Goal: Task Accomplishment & Management: Manage account settings

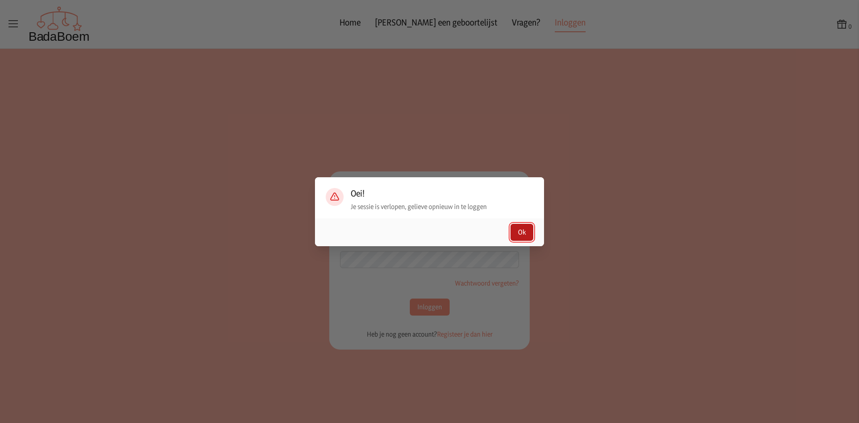
click at [525, 234] on button "Ok" at bounding box center [522, 232] width 23 height 17
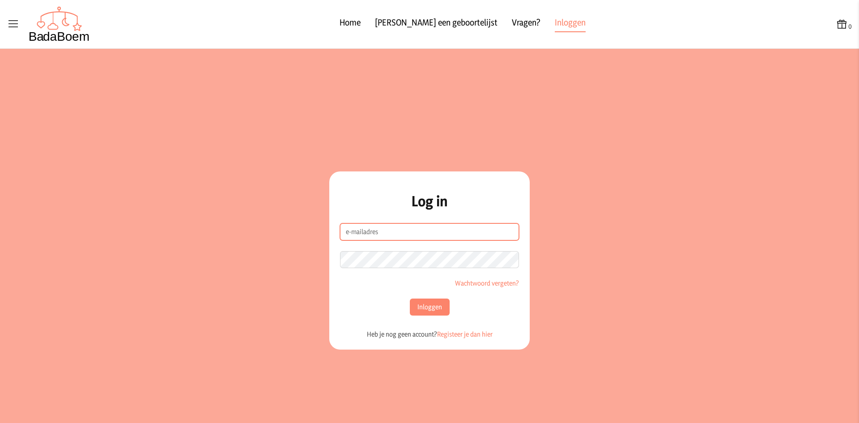
click at [374, 234] on input "e-mailadres" at bounding box center [429, 231] width 179 height 17
type input "[EMAIL_ADDRESS][DOMAIN_NAME]"
click at [410, 298] on button "Inloggen" at bounding box center [430, 306] width 40 height 17
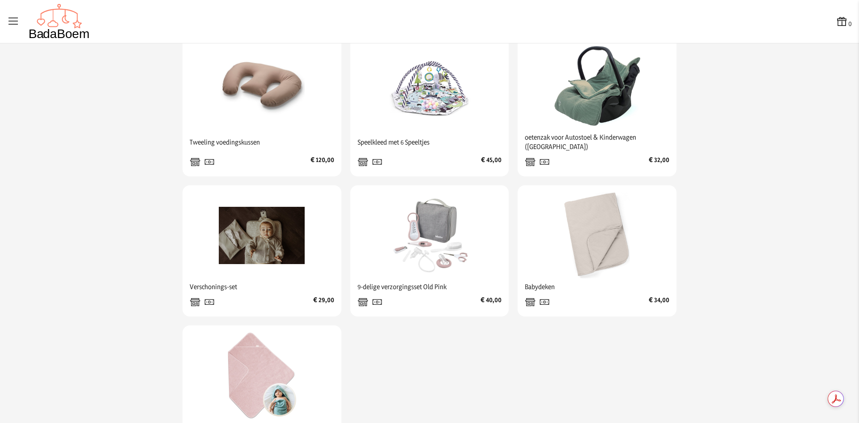
scroll to position [280, 0]
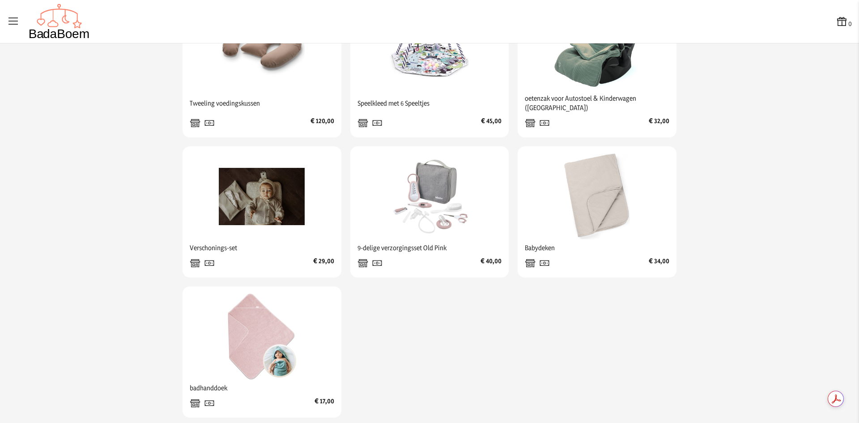
click at [16, 20] on icon at bounding box center [13, 21] width 13 height 13
click at [1, 1] on input "checkbox" at bounding box center [0, 0] width 1 height 1
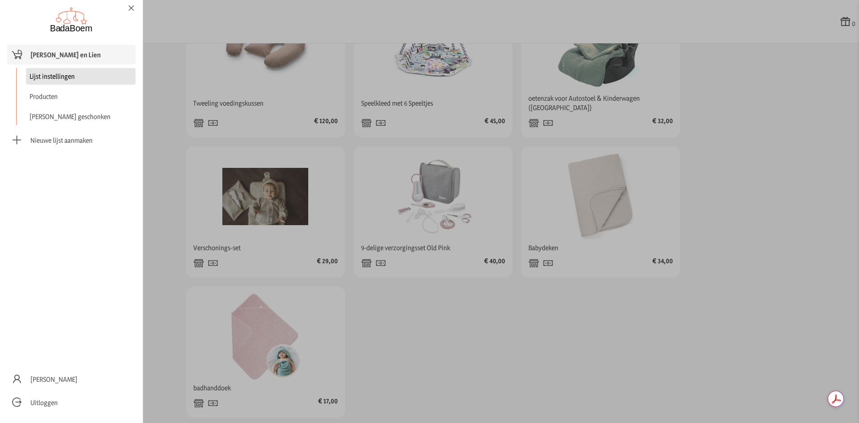
click at [47, 76] on link "Lijst instellingen" at bounding box center [81, 76] width 110 height 17
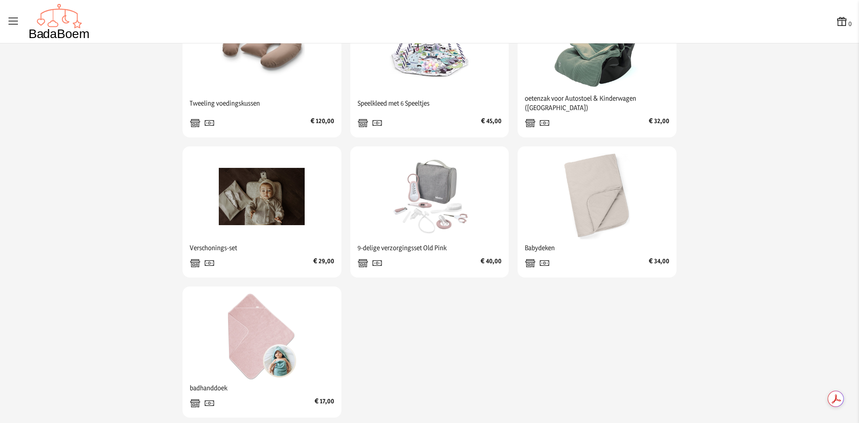
checkbox input "false"
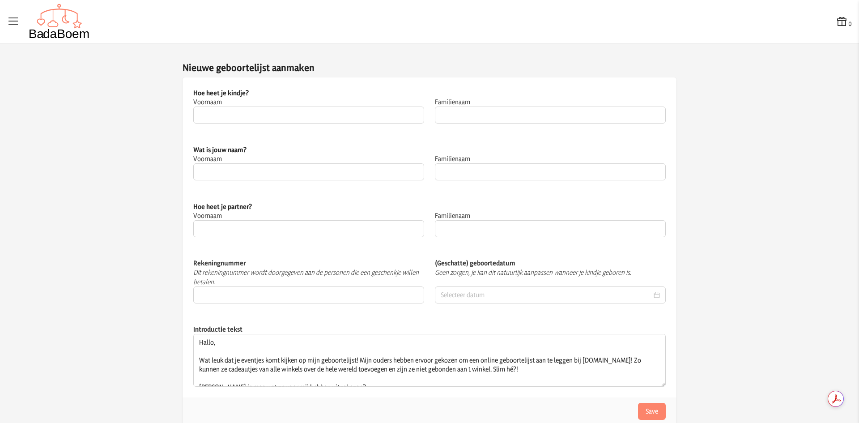
type input "[PERSON_NAME] en Lien"
type input "Al Duleimi"
type input "Zahraa"
type input "Daweri"
type input "Zaid"
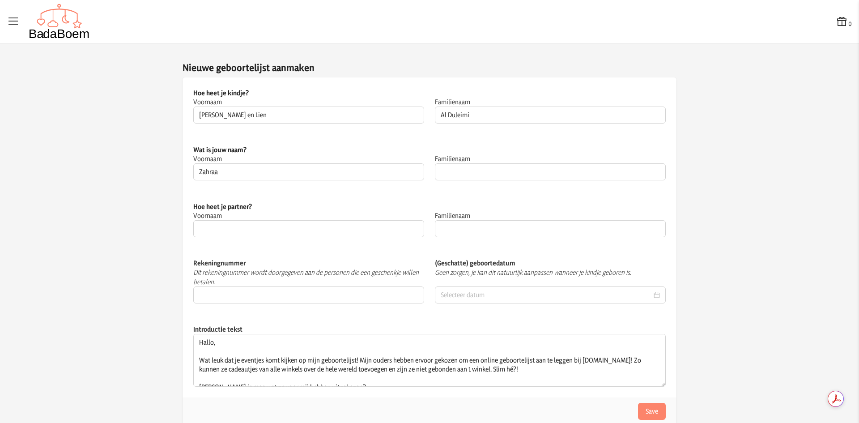
type input "Al Duleimi"
type input "[FINANCIAL_ID]"
type input "[DATE]"
type textarea "Hallo! Wat fijn dat je even komt kijken naar onze geboortelijst! Wij zijn Jasmi…"
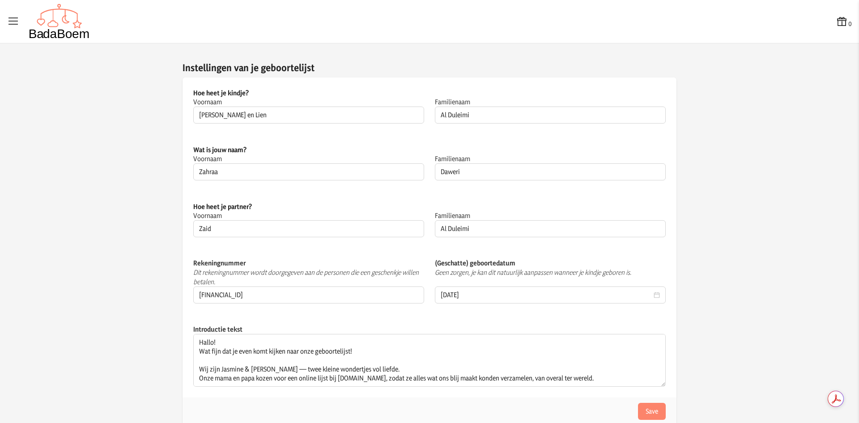
click at [11, 16] on icon at bounding box center [13, 21] width 13 height 13
click at [1, 1] on input "checkbox" at bounding box center [0, 0] width 1 height 1
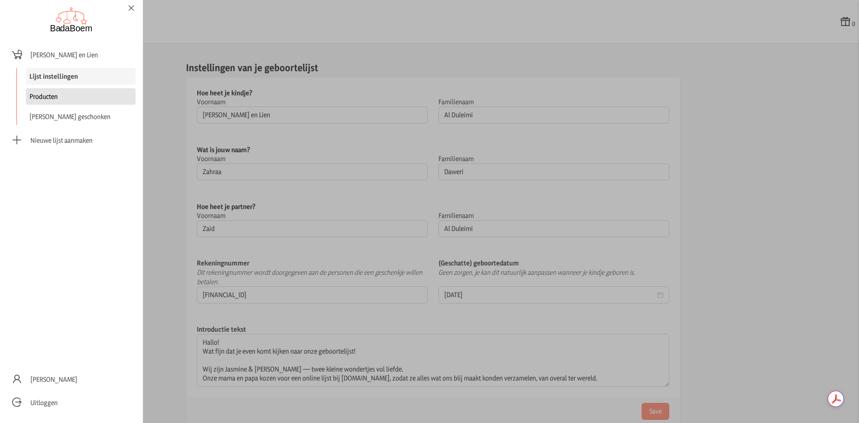
click at [52, 89] on link "Producten" at bounding box center [81, 96] width 110 height 17
checkbox input "false"
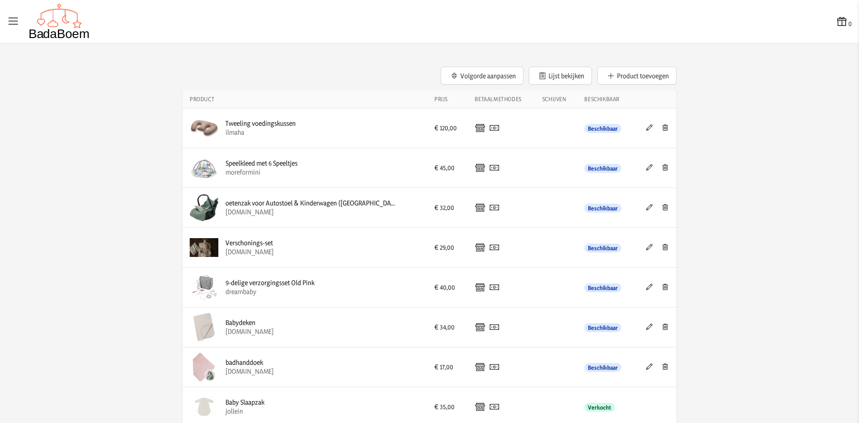
scroll to position [8, 0]
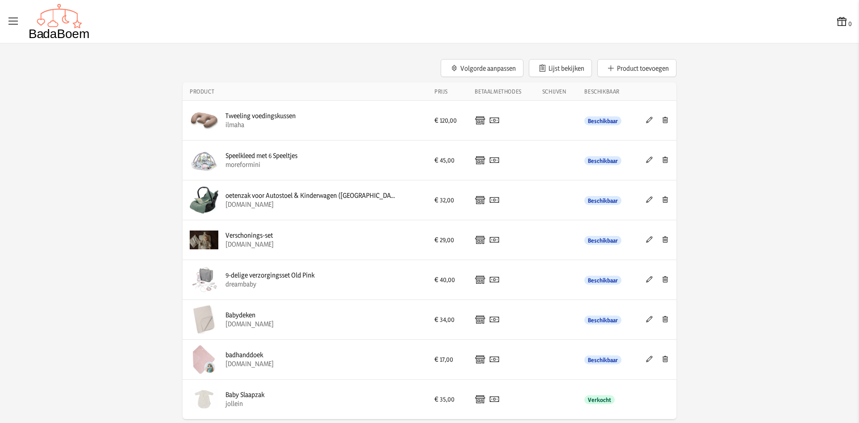
click at [325, 193] on div "oetenzak voor Autostoel & Kinderwagen ([GEOGRAPHIC_DATA])" at bounding box center [312, 195] width 172 height 9
copy div "oetenzak voor Autostoel & Kinderwagen ([GEOGRAPHIC_DATA])"
click at [247, 233] on div "Verschonings-set" at bounding box center [250, 235] width 48 height 9
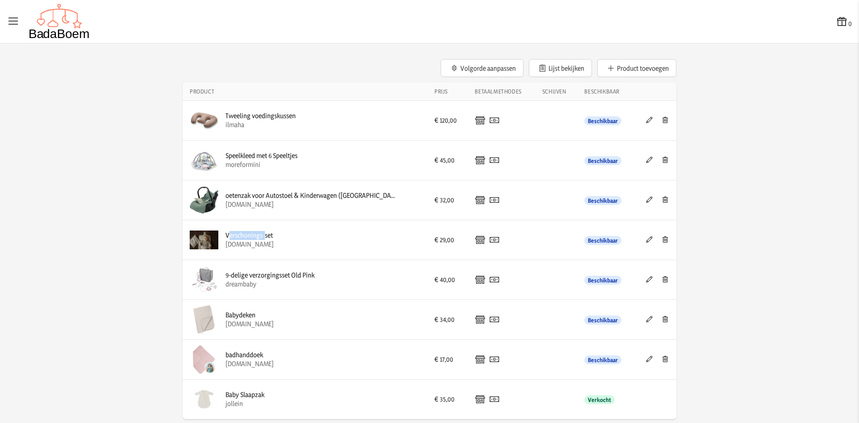
click at [247, 233] on div "Verschonings-set" at bounding box center [250, 235] width 48 height 9
copy div "Verschonings-set"
click at [236, 316] on div "Babydeken" at bounding box center [250, 315] width 48 height 9
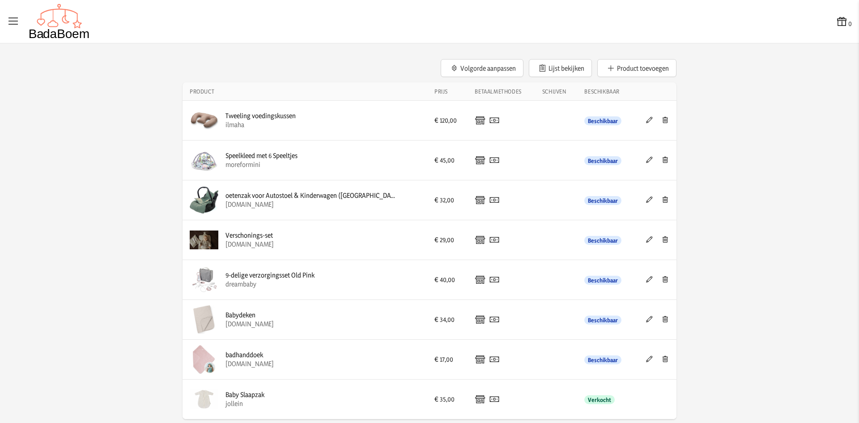
copy div "Babydeken"
click at [200, 325] on img at bounding box center [204, 319] width 29 height 29
click at [645, 319] on icon at bounding box center [649, 319] width 9 height 6
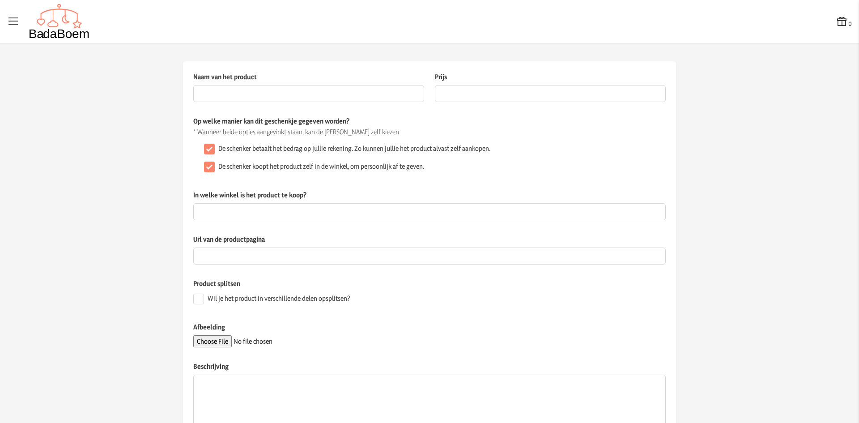
type input "Babydeken"
type input "34"
type input "[DOMAIN_NAME]"
type input "[URL][DOMAIN_NAME]"
type textarea "Doomoo Dream - Babydeken - Biokatoen - Ultrazacht - 75X100 cm - Tetra Jersey Sa…"
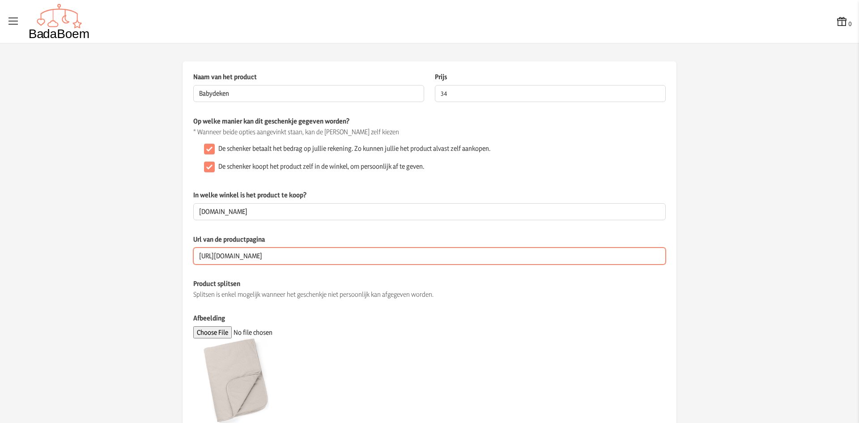
click at [389, 251] on input "[URL][DOMAIN_NAME]" at bounding box center [429, 255] width 472 height 17
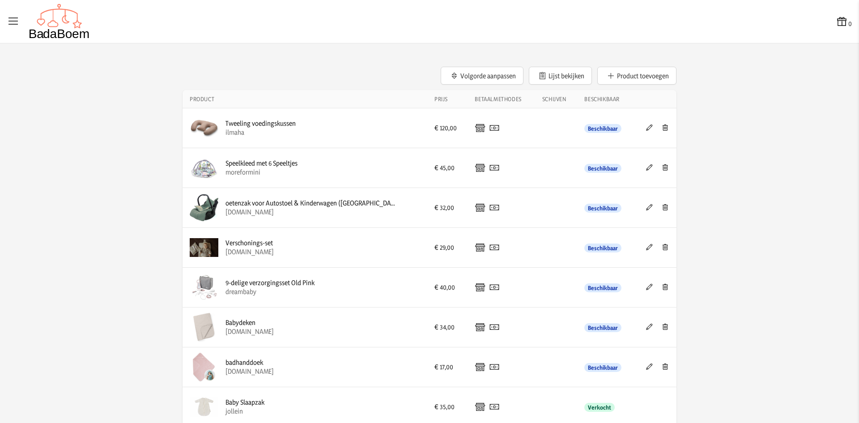
click at [647, 365] on icon at bounding box center [649, 366] width 9 height 6
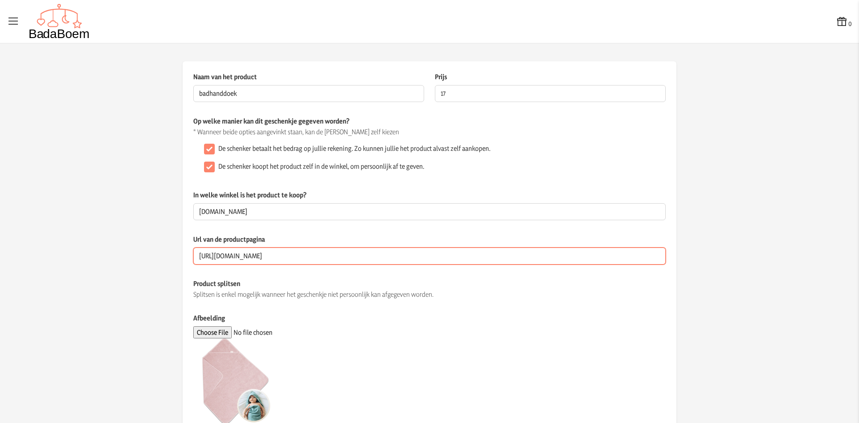
click at [265, 262] on input "[URL][DOMAIN_NAME]" at bounding box center [429, 255] width 472 height 17
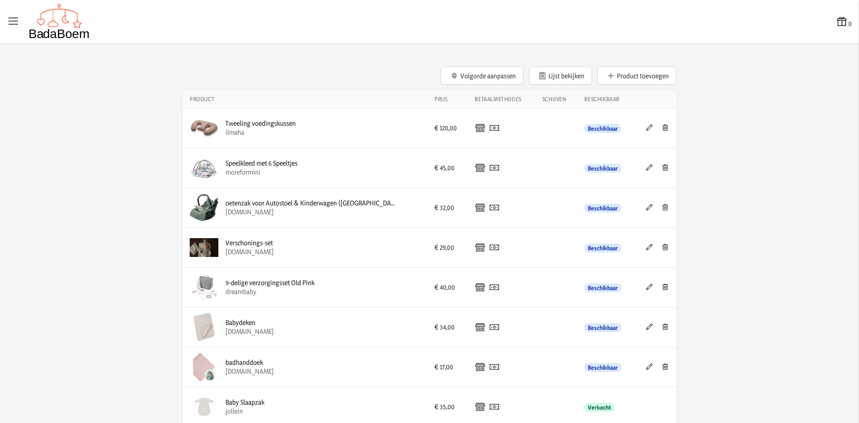
click at [274, 282] on div "9-delige verzorgingsset Old Pink" at bounding box center [270, 282] width 89 height 9
copy div "9-delige verzorgingsset Old Pink"
click at [645, 287] on icon at bounding box center [649, 287] width 9 height 6
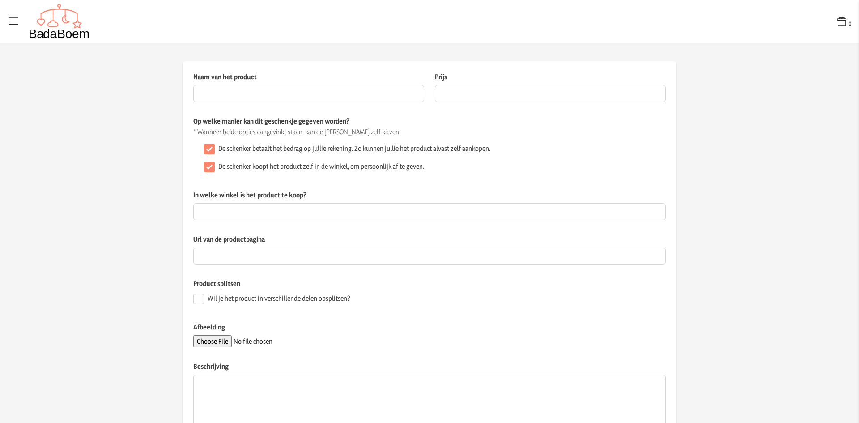
type input "9-delige verzorgingsset Old Pink"
type input "40"
type input "dreambaby"
type input "[URL][DOMAIN_NAME]"
type textarea "Béaba 9-delige verzorgingsset Old Pink"
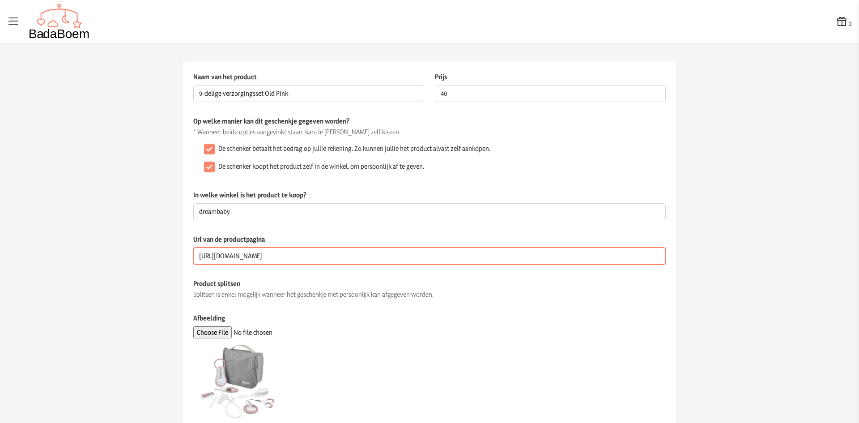
click at [409, 260] on input "[URL][DOMAIN_NAME]" at bounding box center [429, 255] width 472 height 17
